Goal: Check status: Check status

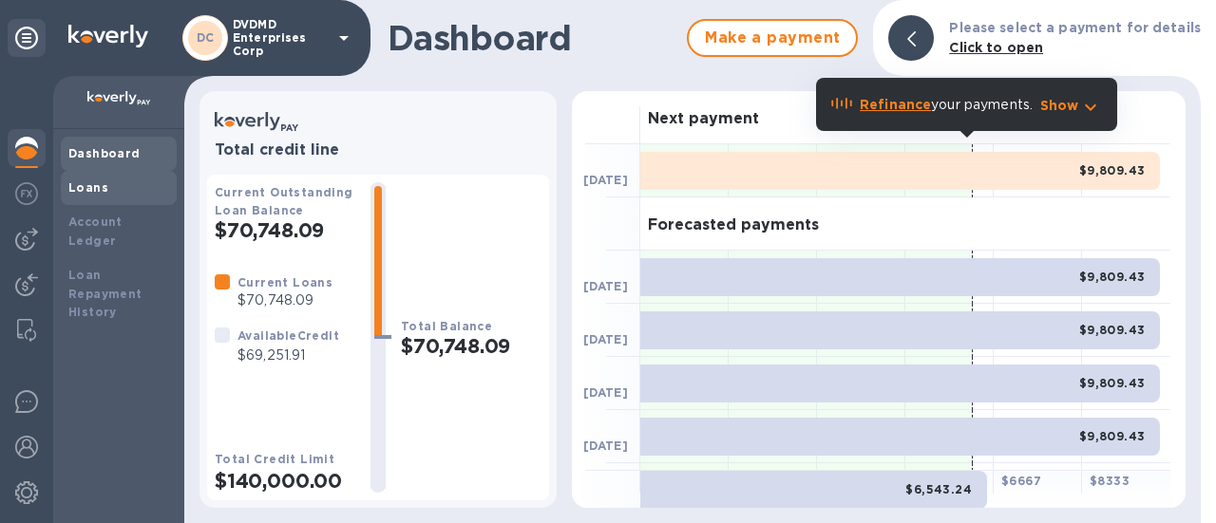
click at [114, 195] on div "Loans" at bounding box center [118, 188] width 101 height 19
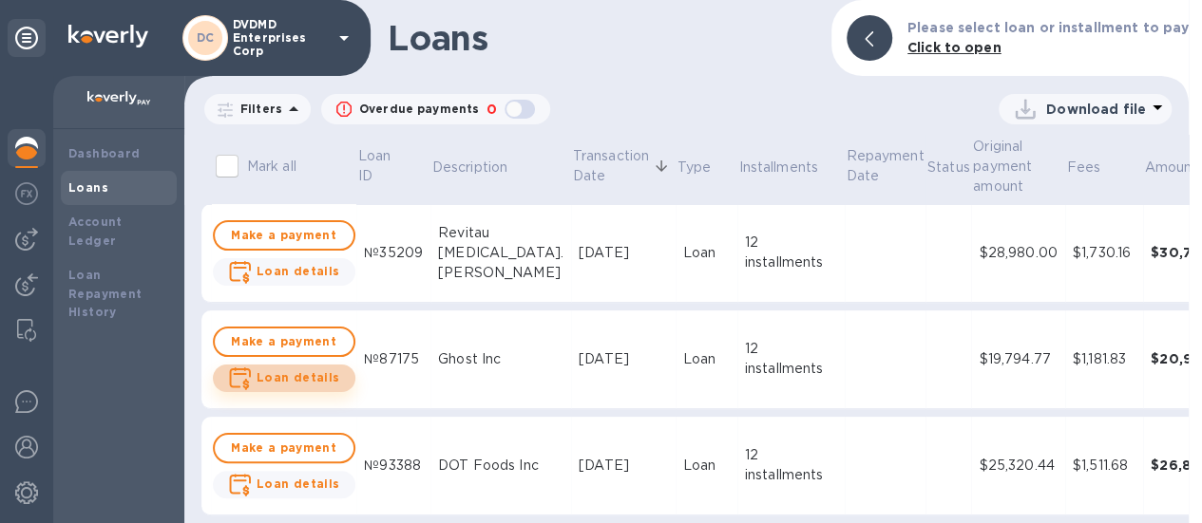
click at [325, 377] on b "Loan details" at bounding box center [299, 378] width 84 height 14
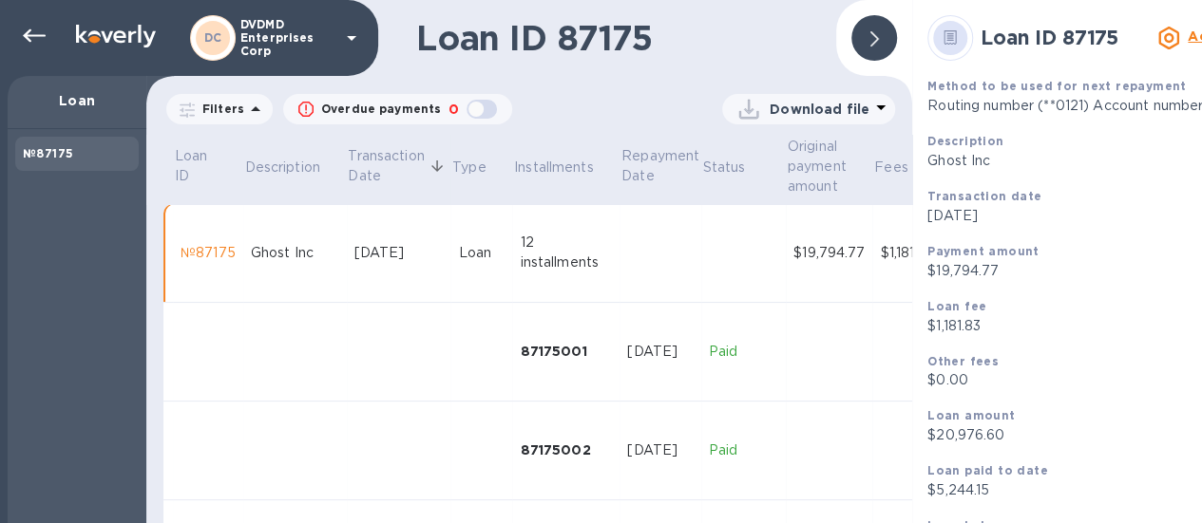
click at [221, 261] on div "№87175" at bounding box center [208, 253] width 55 height 20
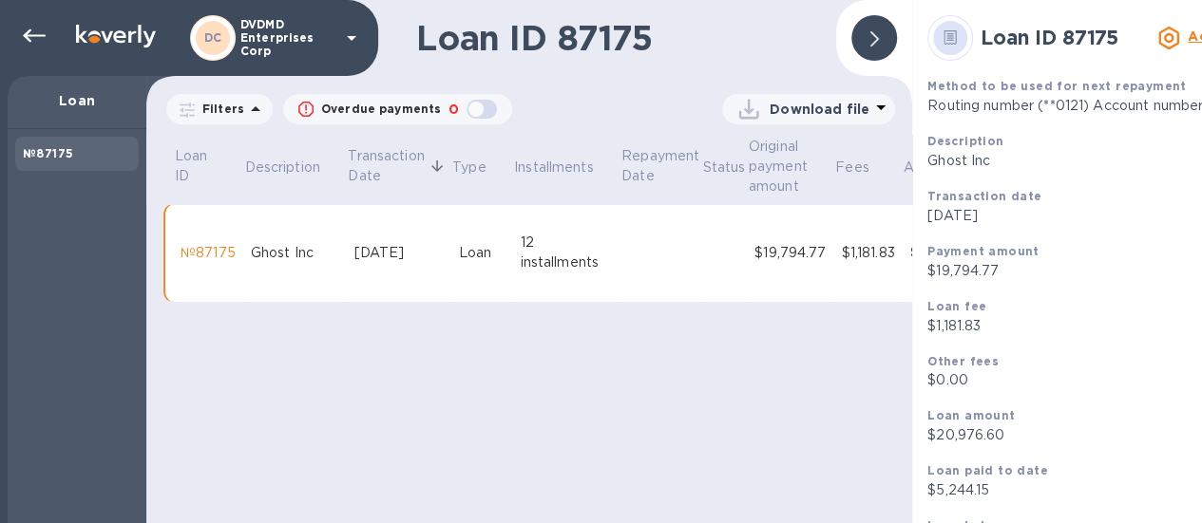
click at [275, 250] on div "Ghost Inc" at bounding box center [295, 253] width 88 height 20
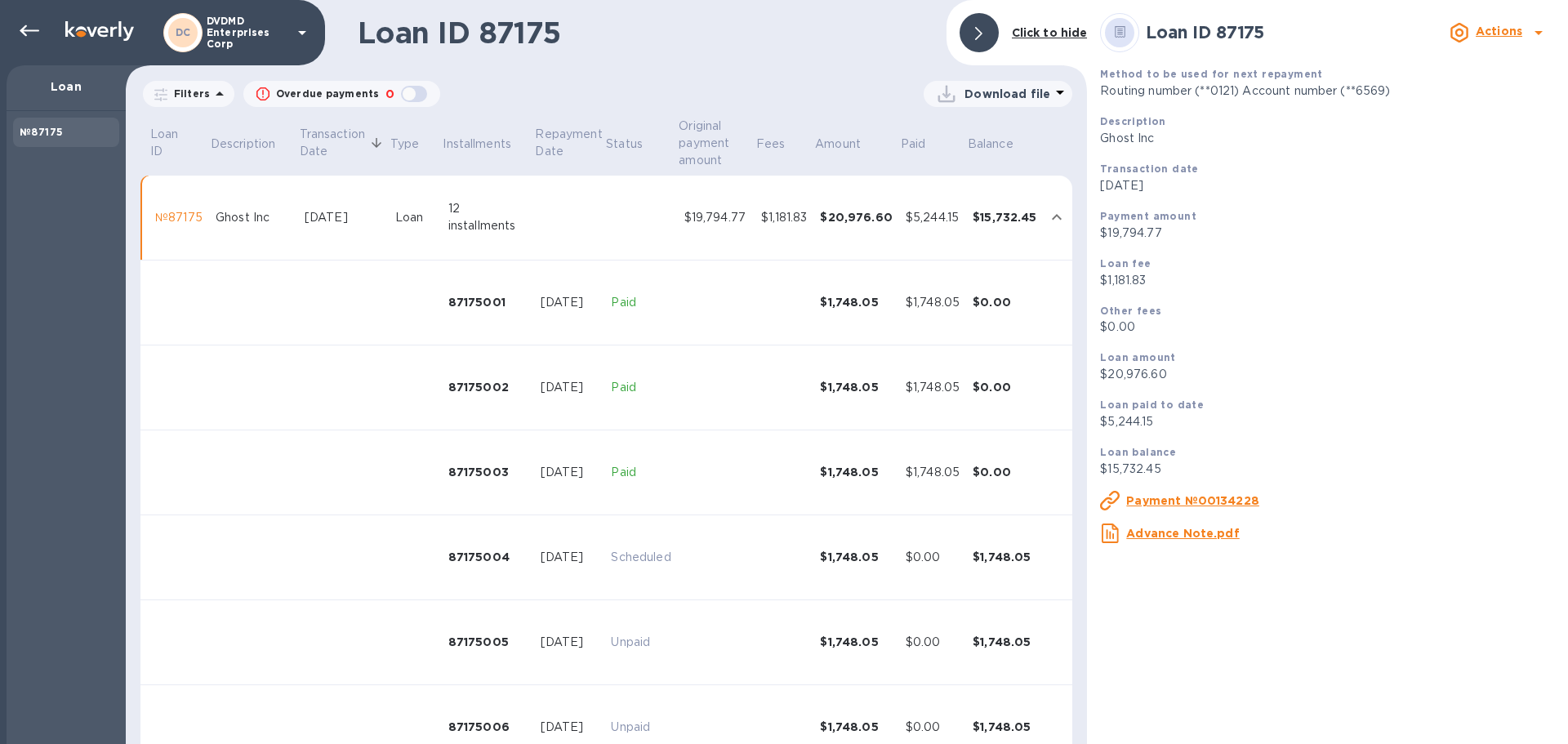
click at [184, 218] on div "№87175" at bounding box center [179, 218] width 47 height 17
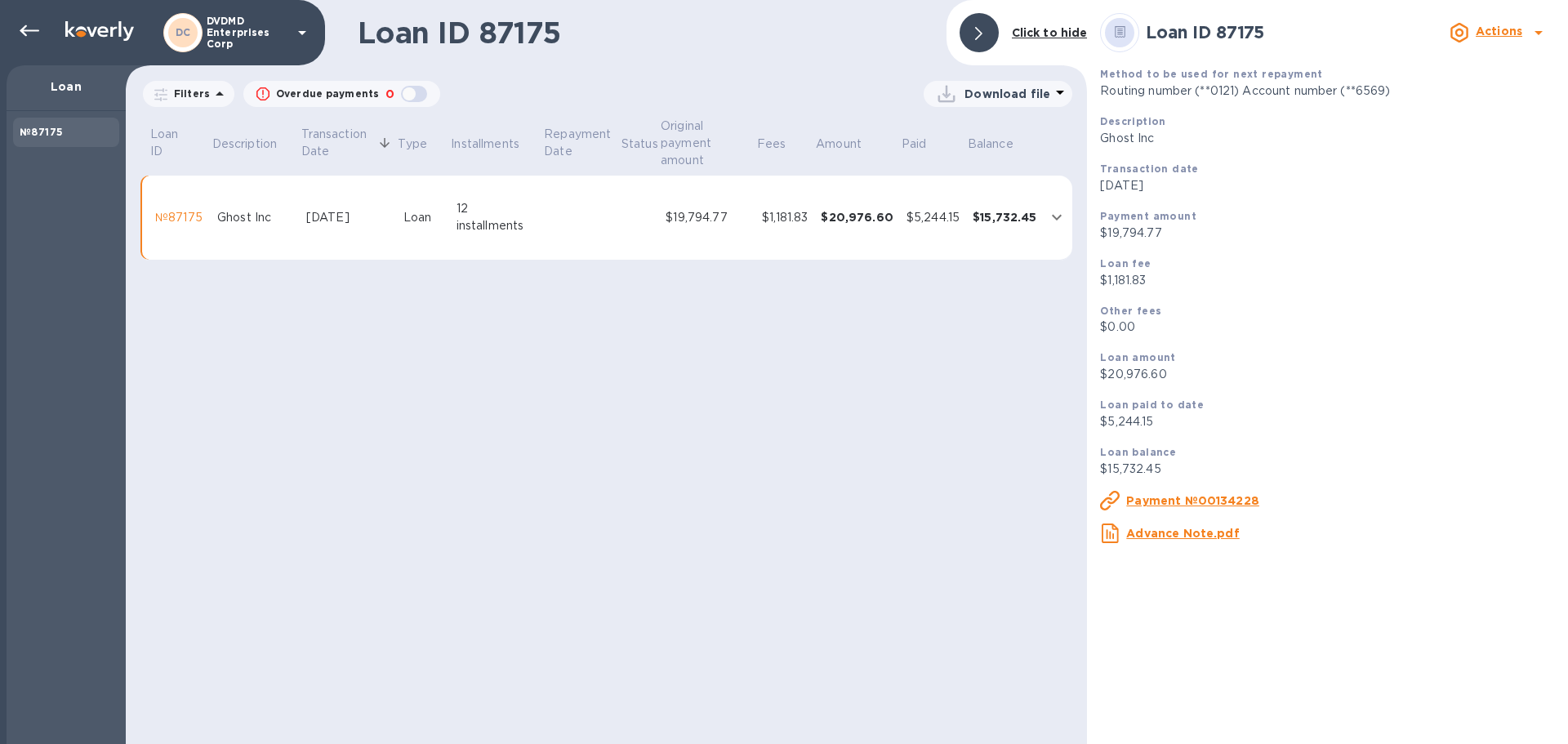
click at [184, 218] on div "№87175" at bounding box center [180, 218] width 49 height 17
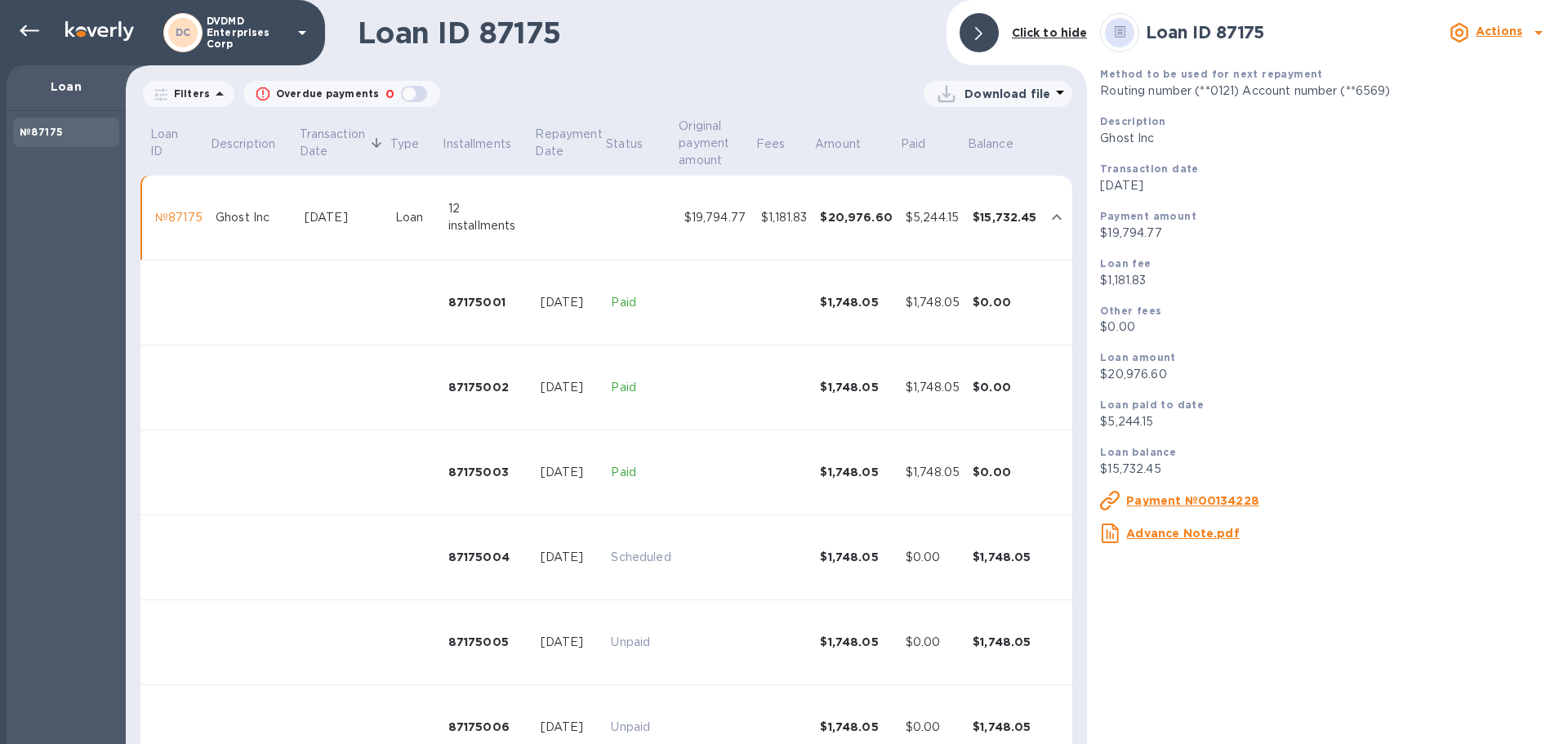
click at [1044, 450] on u "Payment №00134228" at bounding box center [1192, 501] width 133 height 13
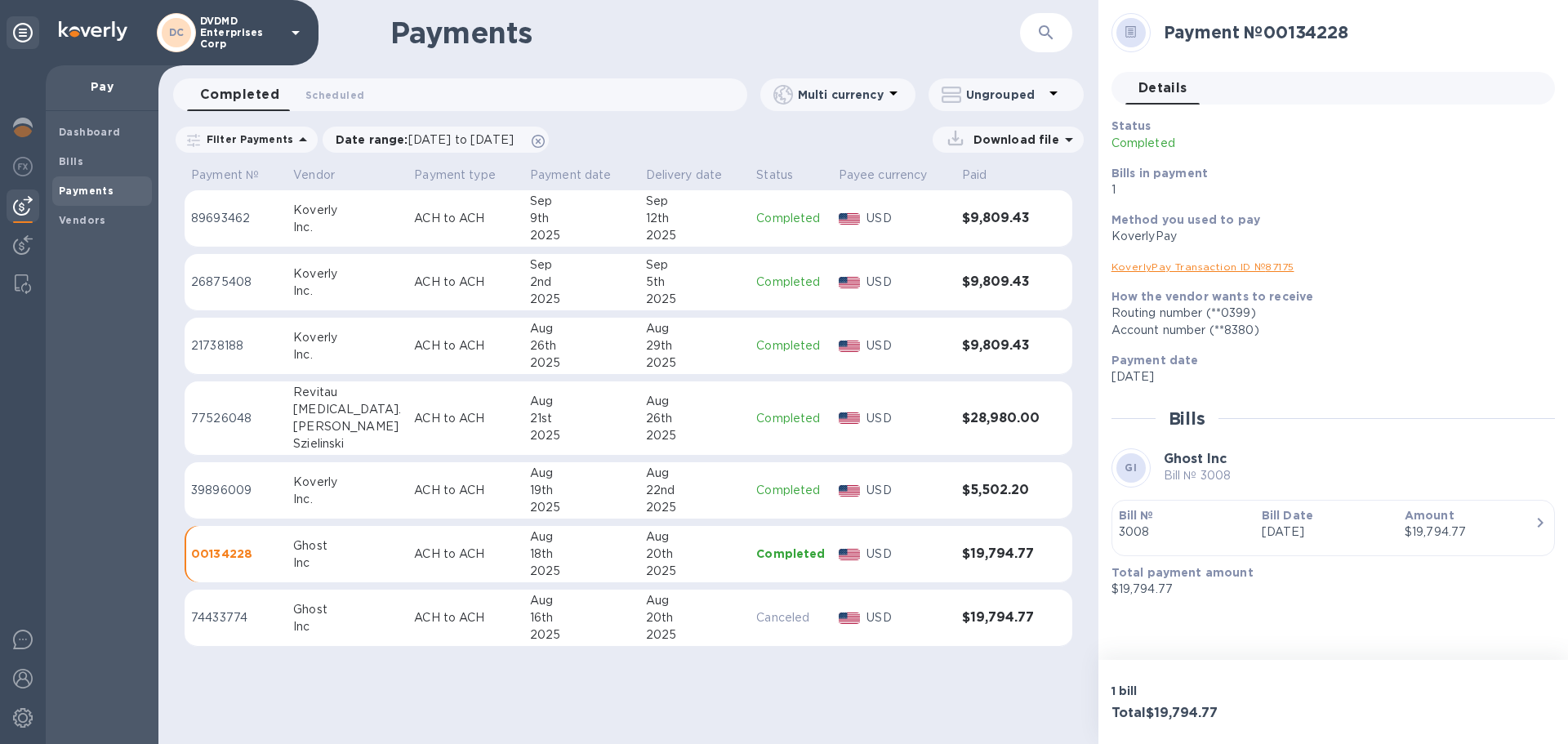
click at [1044, 450] on icon "button" at bounding box center [1540, 523] width 20 height 20
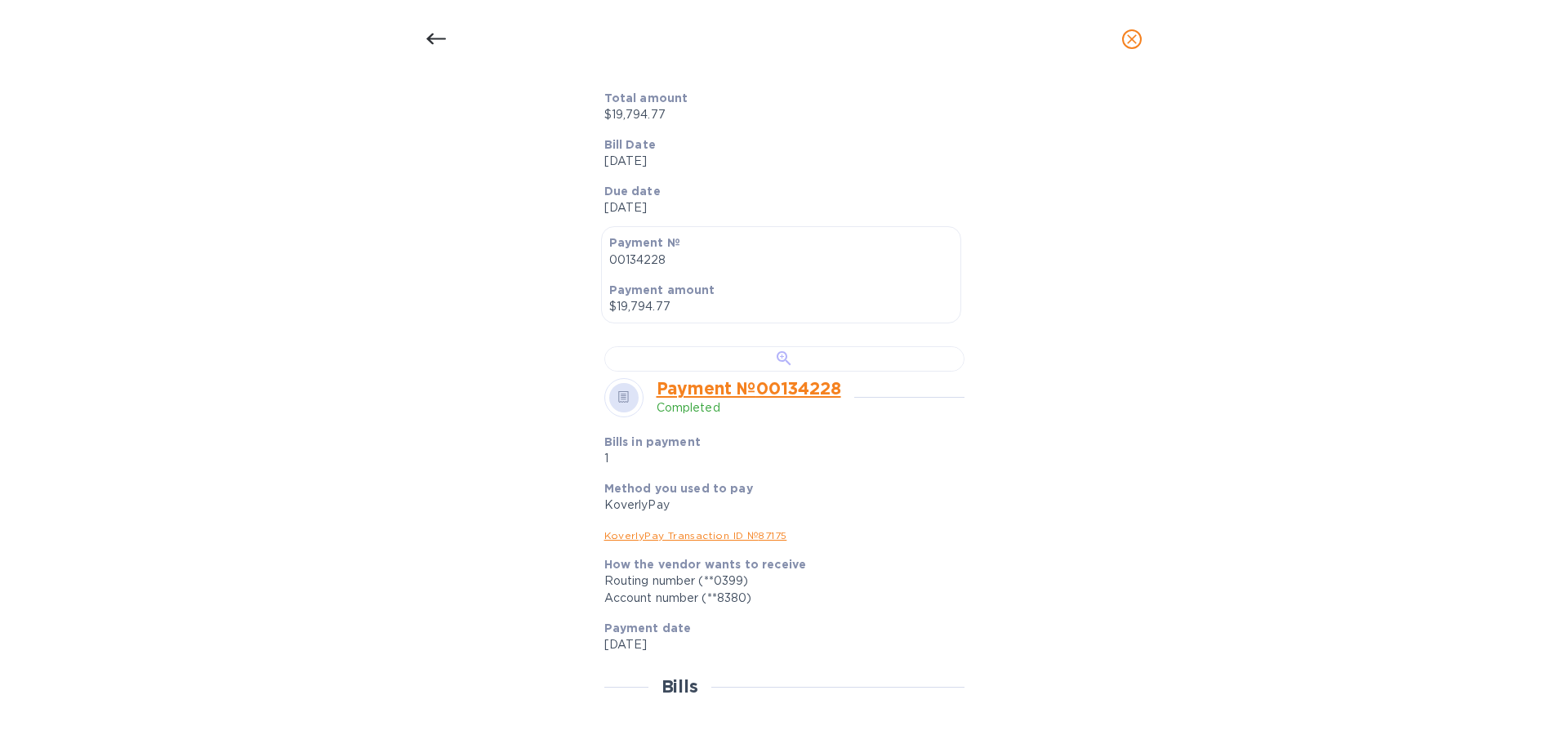
scroll to position [327, 0]
click at [846, 368] on div at bounding box center [784, 355] width 360 height 25
